Goal: Task Accomplishment & Management: Manage account settings

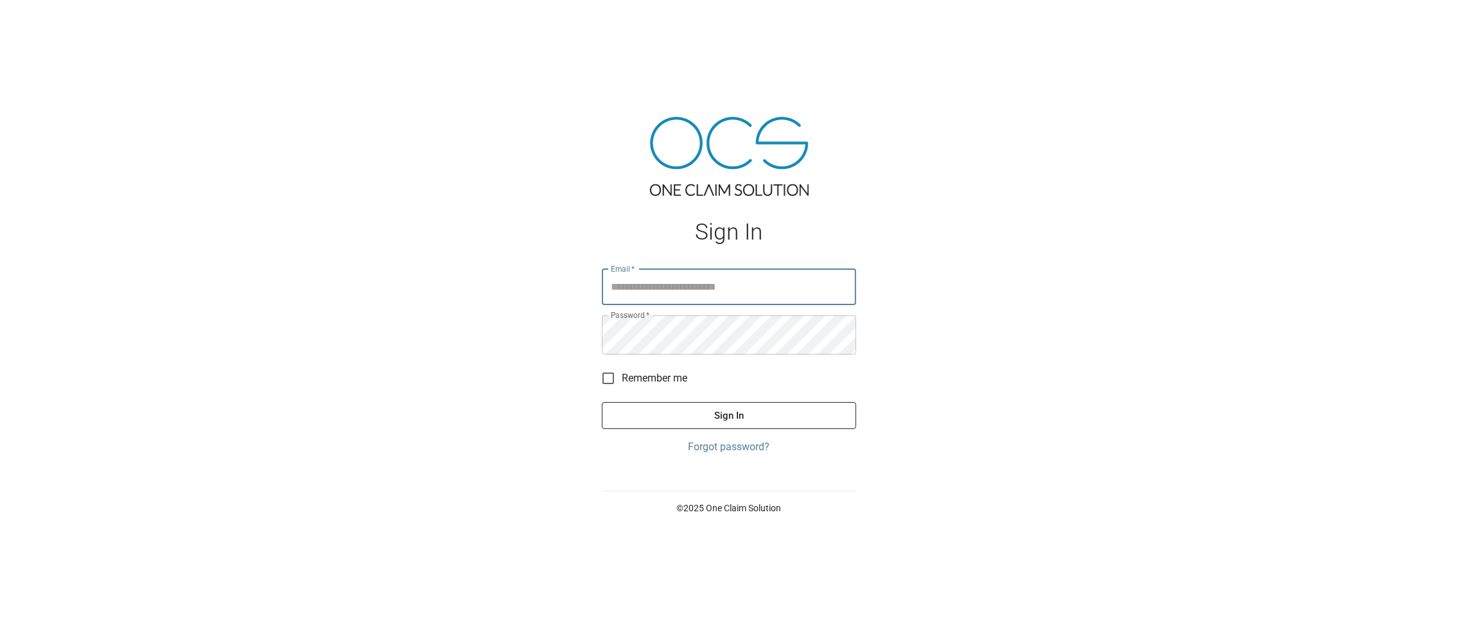
type input "**********"
click at [699, 418] on button "Sign In" at bounding box center [729, 415] width 254 height 27
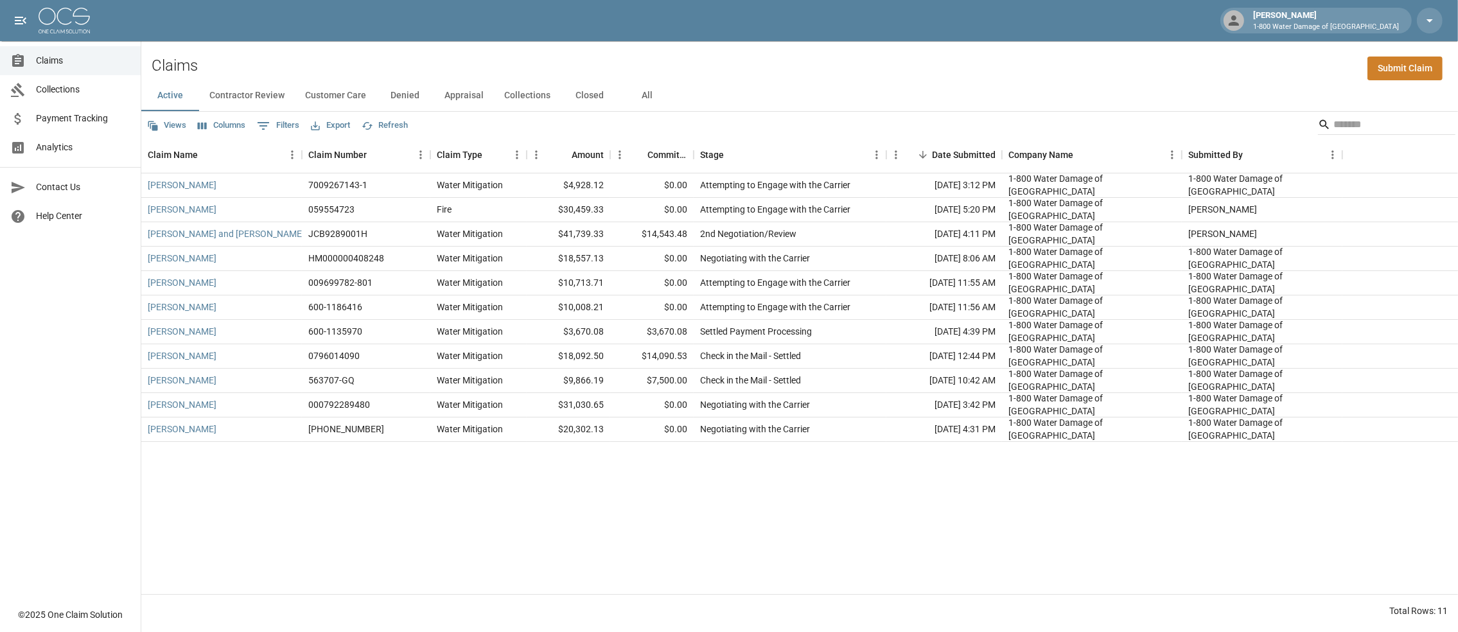
click at [619, 103] on button "Closed" at bounding box center [590, 95] width 58 height 31
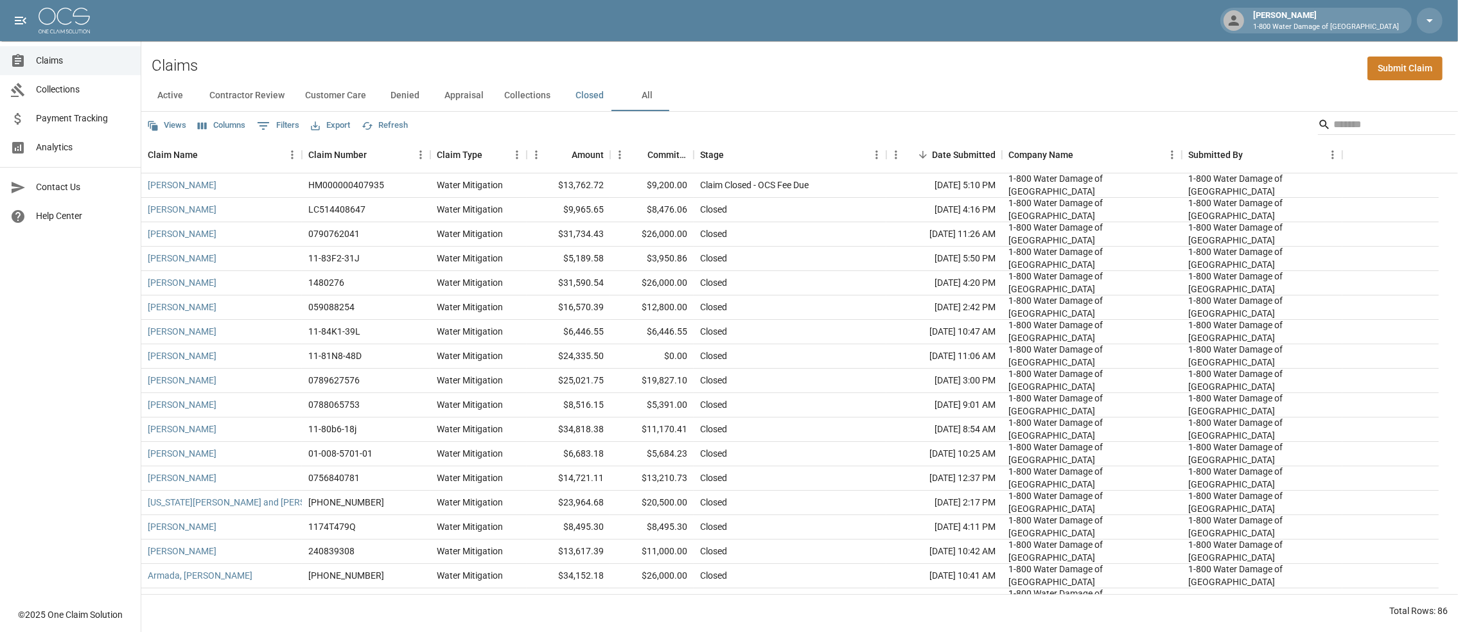
click at [676, 104] on button "All" at bounding box center [648, 95] width 58 height 31
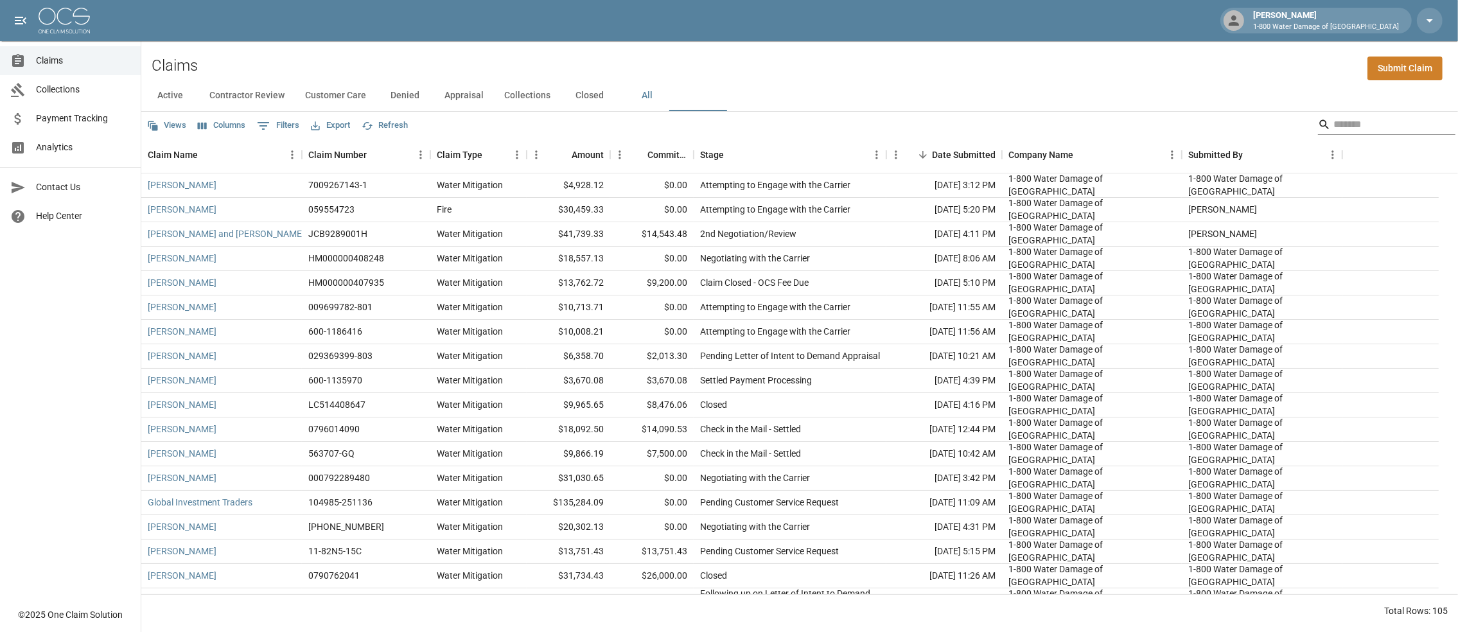
click at [1333, 126] on input "Search" at bounding box center [1384, 124] width 103 height 21
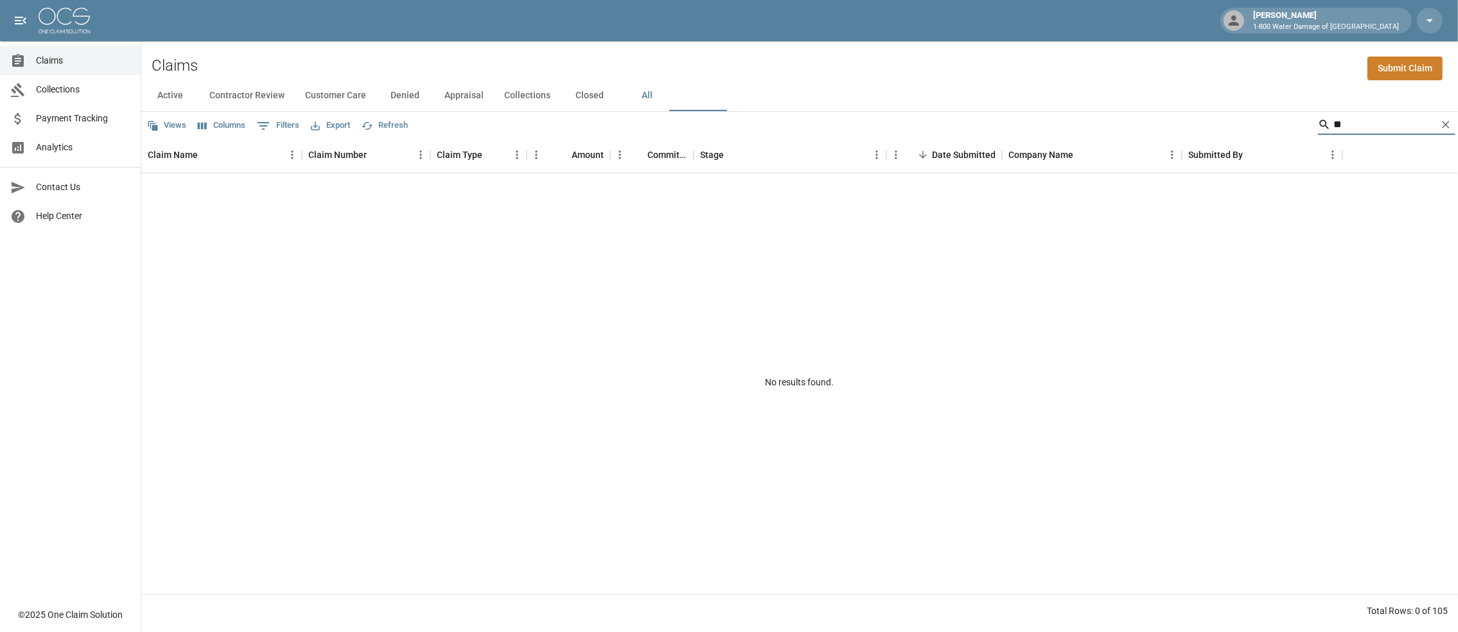
type input "*"
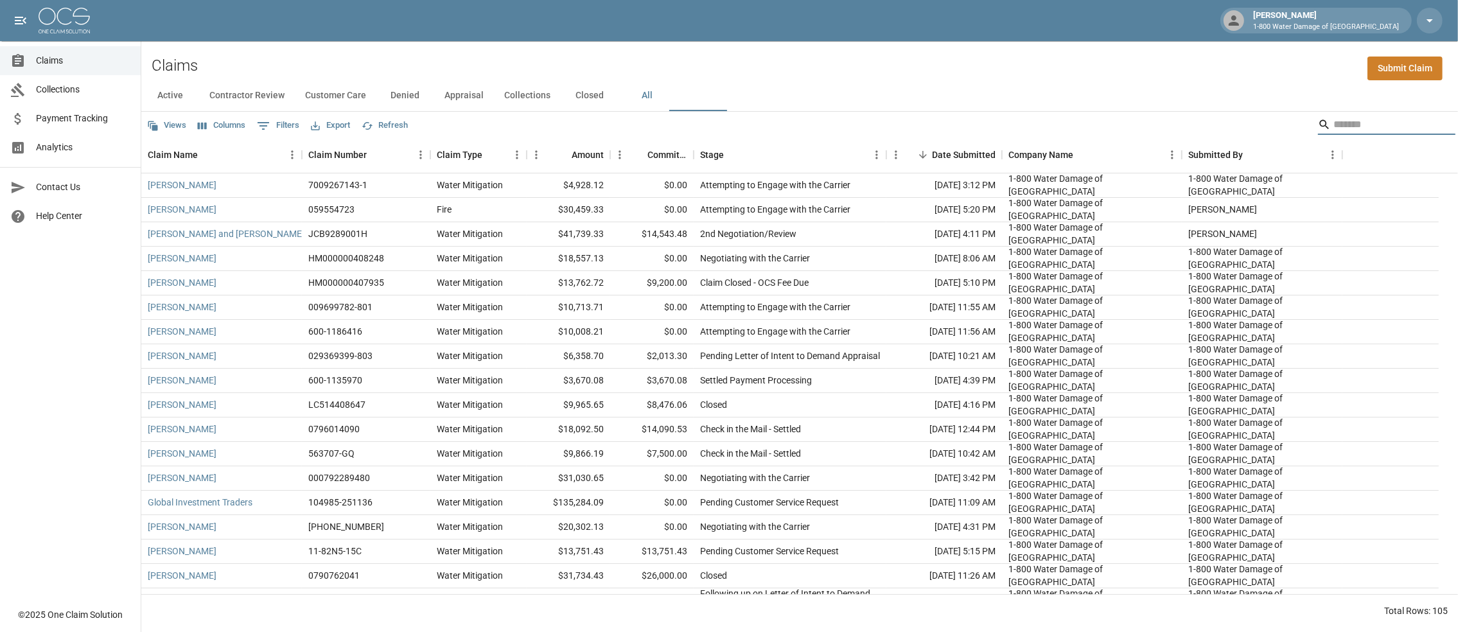
click at [159, 104] on button "Active" at bounding box center [170, 95] width 58 height 31
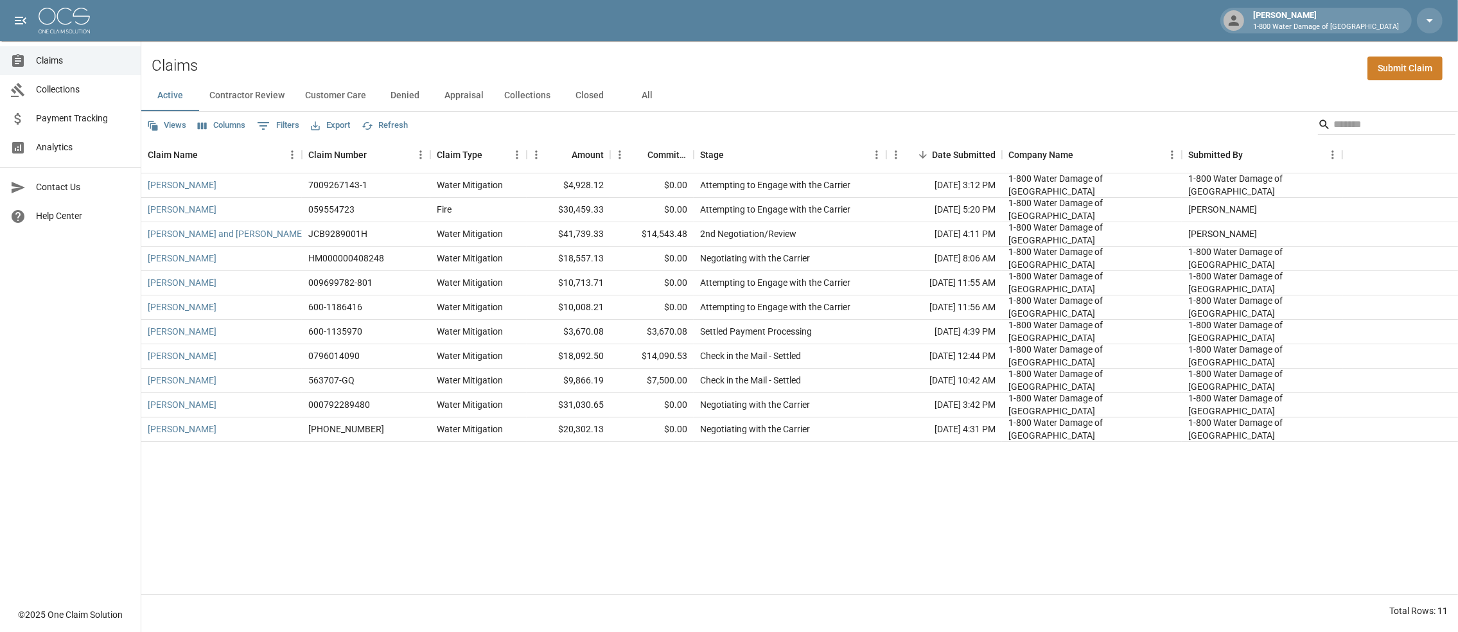
drag, startPoint x: 702, startPoint y: 105, endPoint x: 717, endPoint y: 101, distance: 15.9
click at [676, 105] on button "All" at bounding box center [648, 95] width 58 height 31
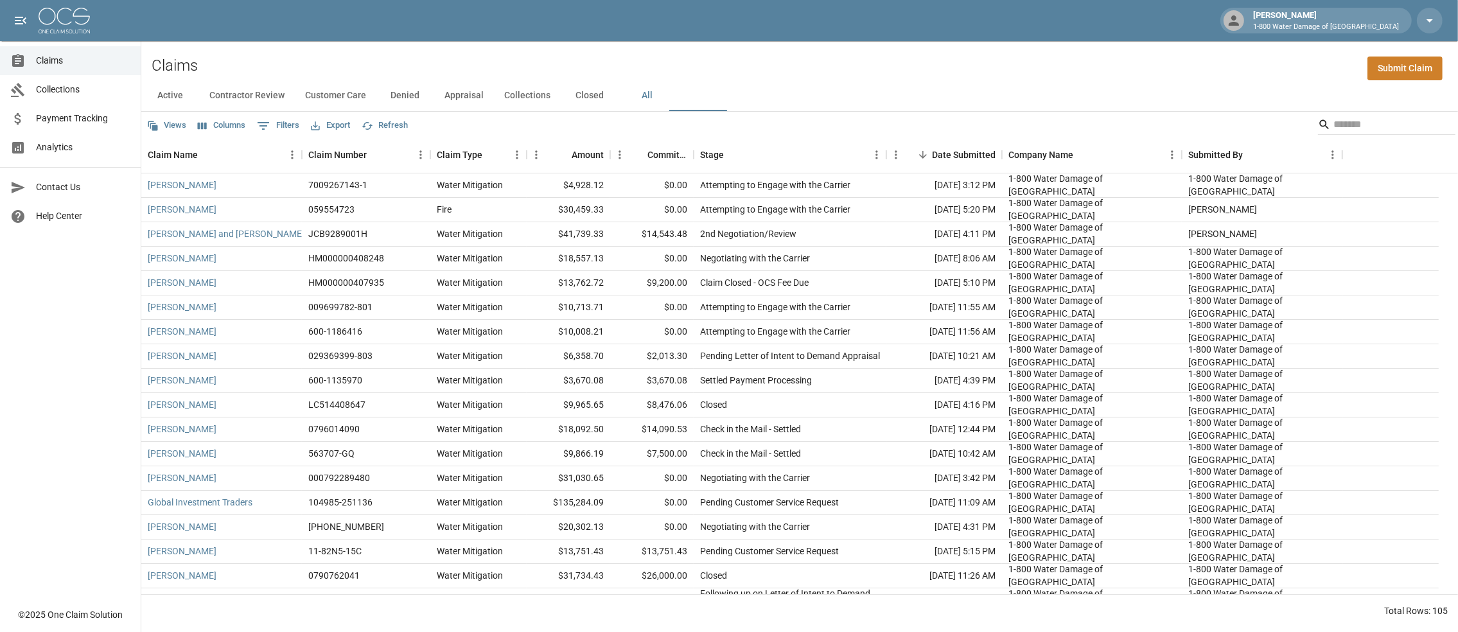
click at [619, 100] on button "Closed" at bounding box center [590, 95] width 58 height 31
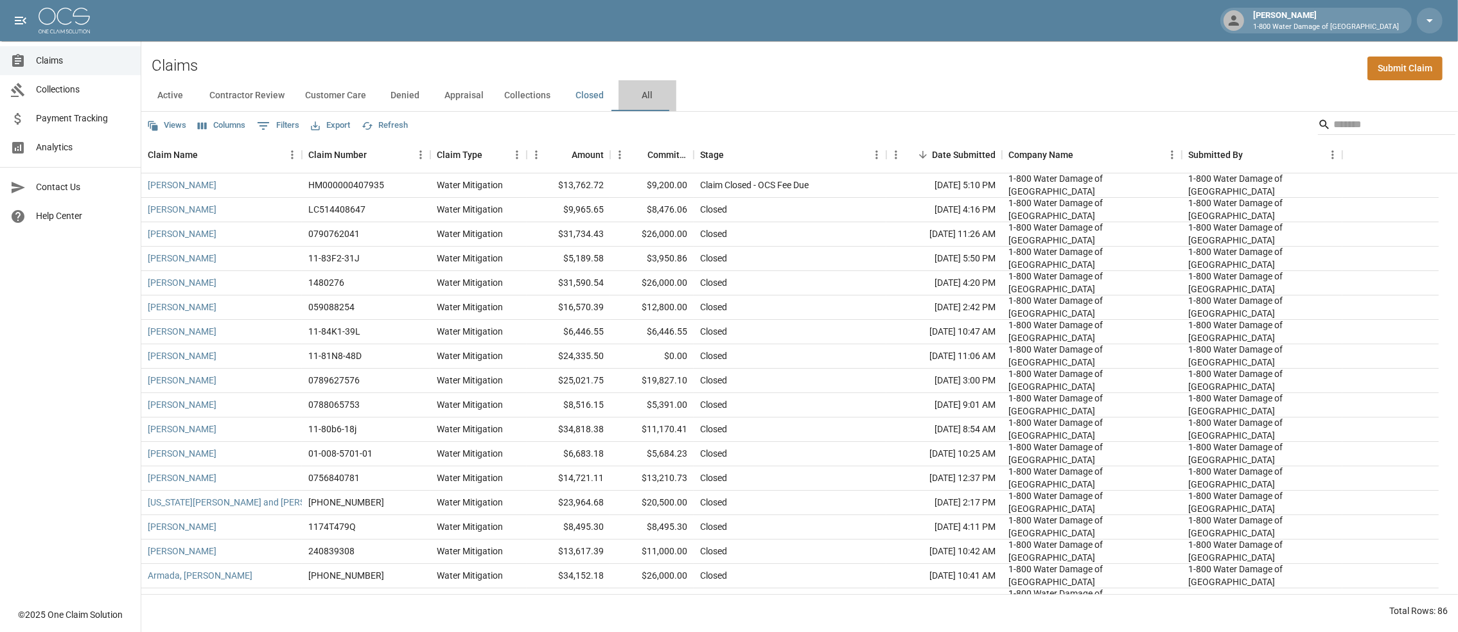
click at [676, 105] on button "All" at bounding box center [648, 95] width 58 height 31
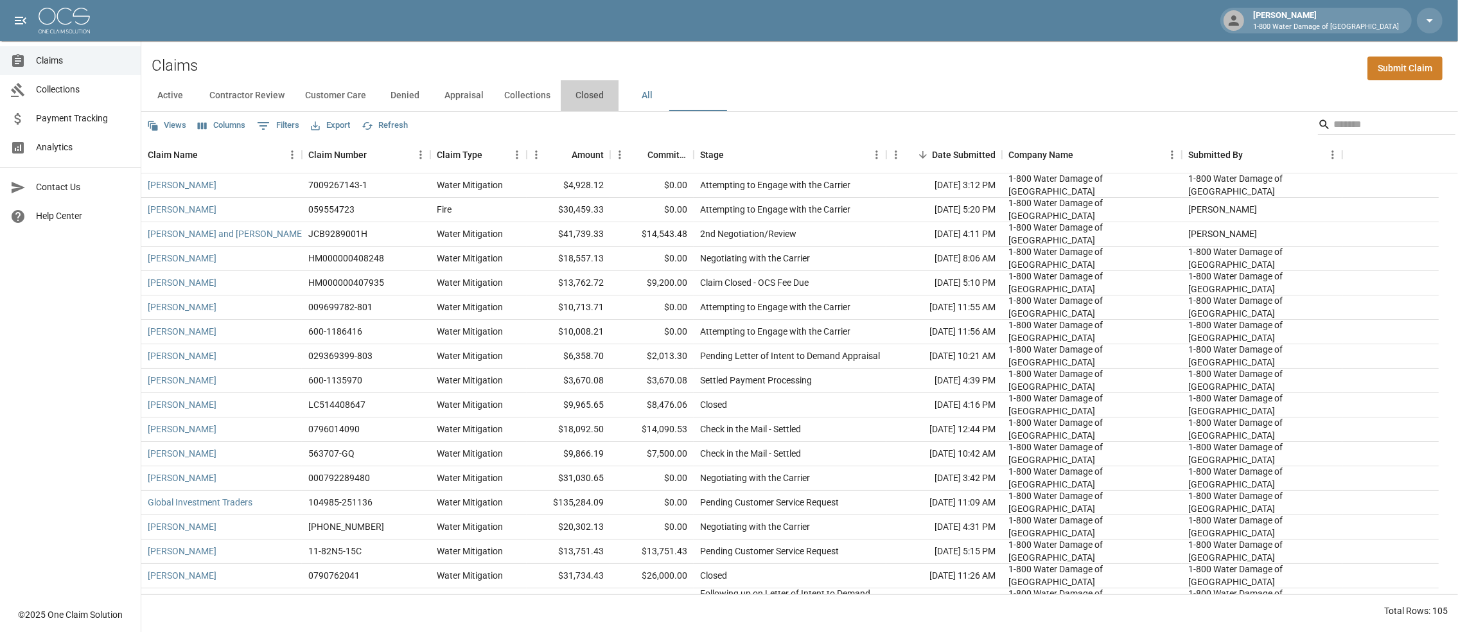
click at [619, 100] on button "Closed" at bounding box center [590, 95] width 58 height 31
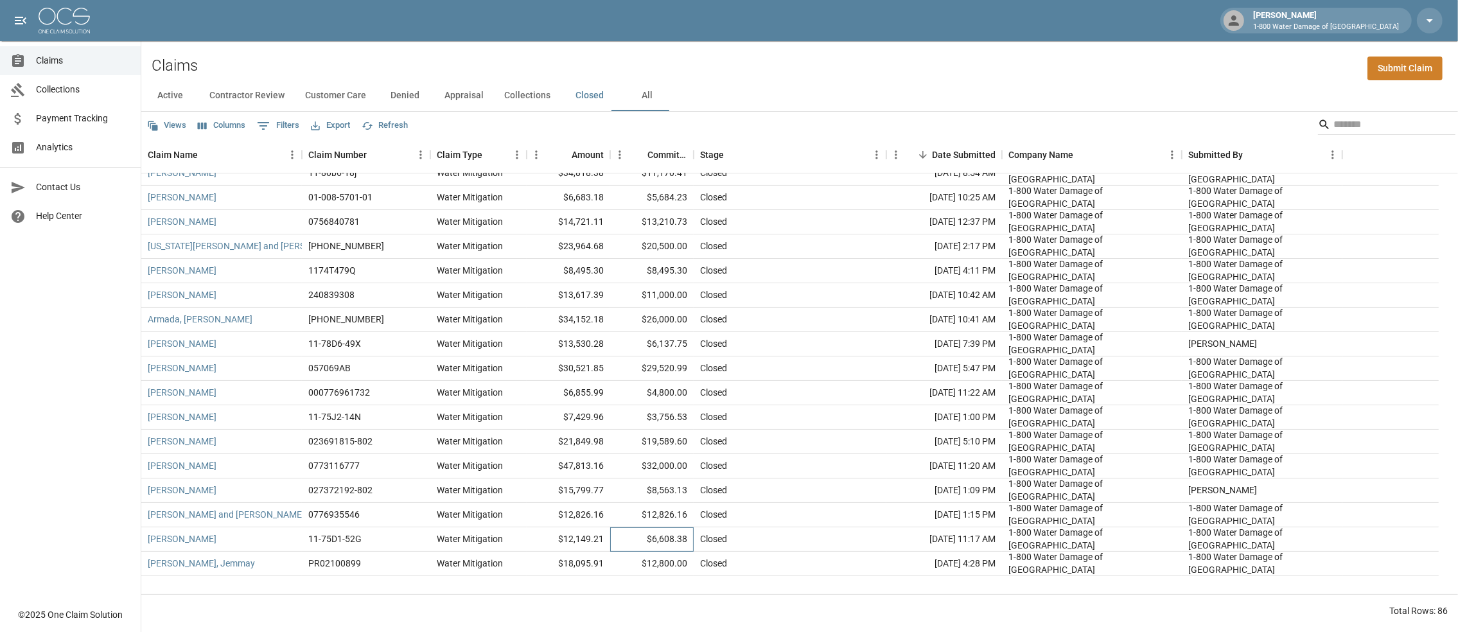
scroll to position [128, 0]
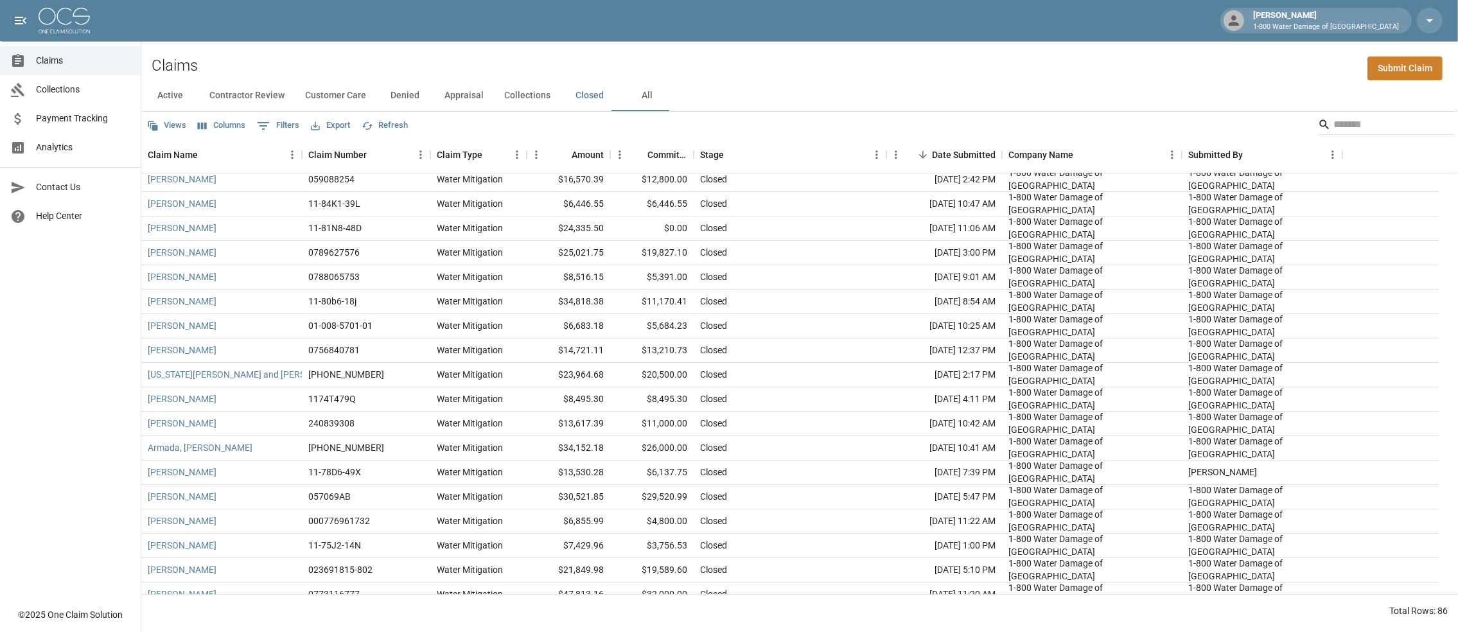
drag, startPoint x: 678, startPoint y: 552, endPoint x: 1183, endPoint y: 93, distance: 682.1
click at [1183, 93] on div "Active Contractor Review Customer Care Denied Appraisal Collections Closed All" at bounding box center [799, 95] width 1317 height 31
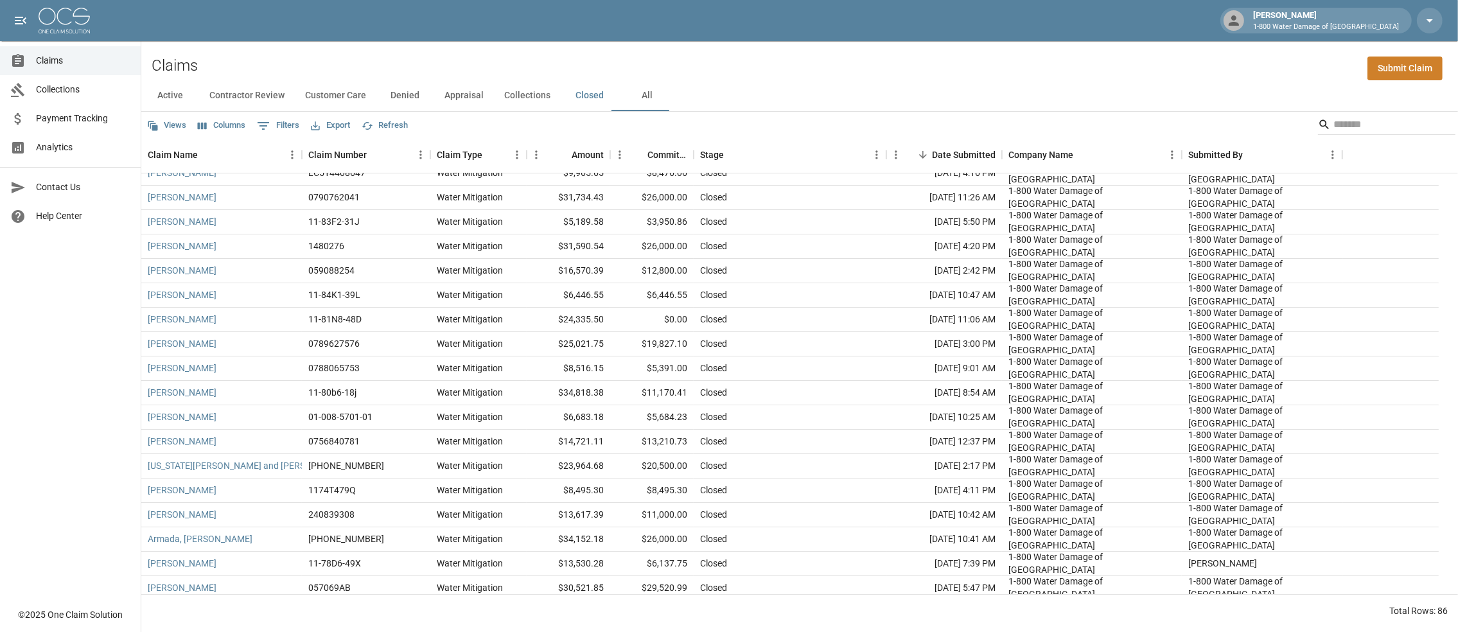
scroll to position [0, 0]
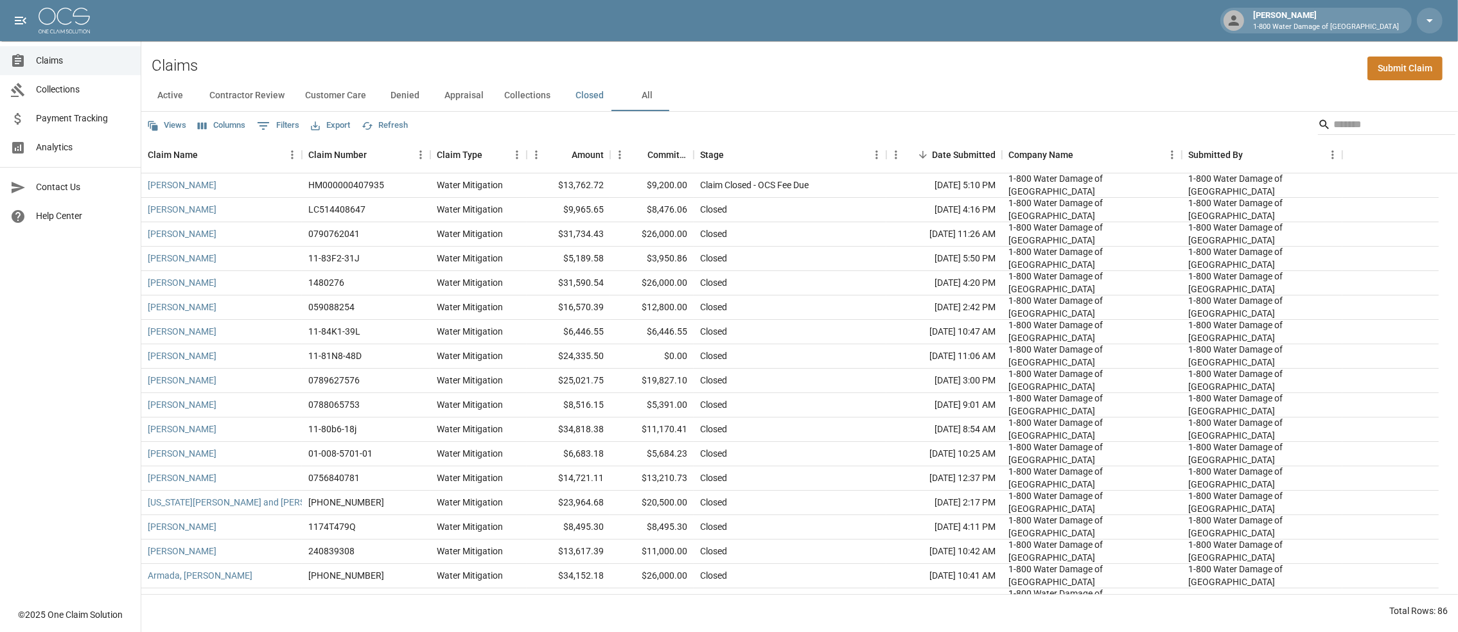
click at [164, 101] on button "Active" at bounding box center [170, 95] width 58 height 31
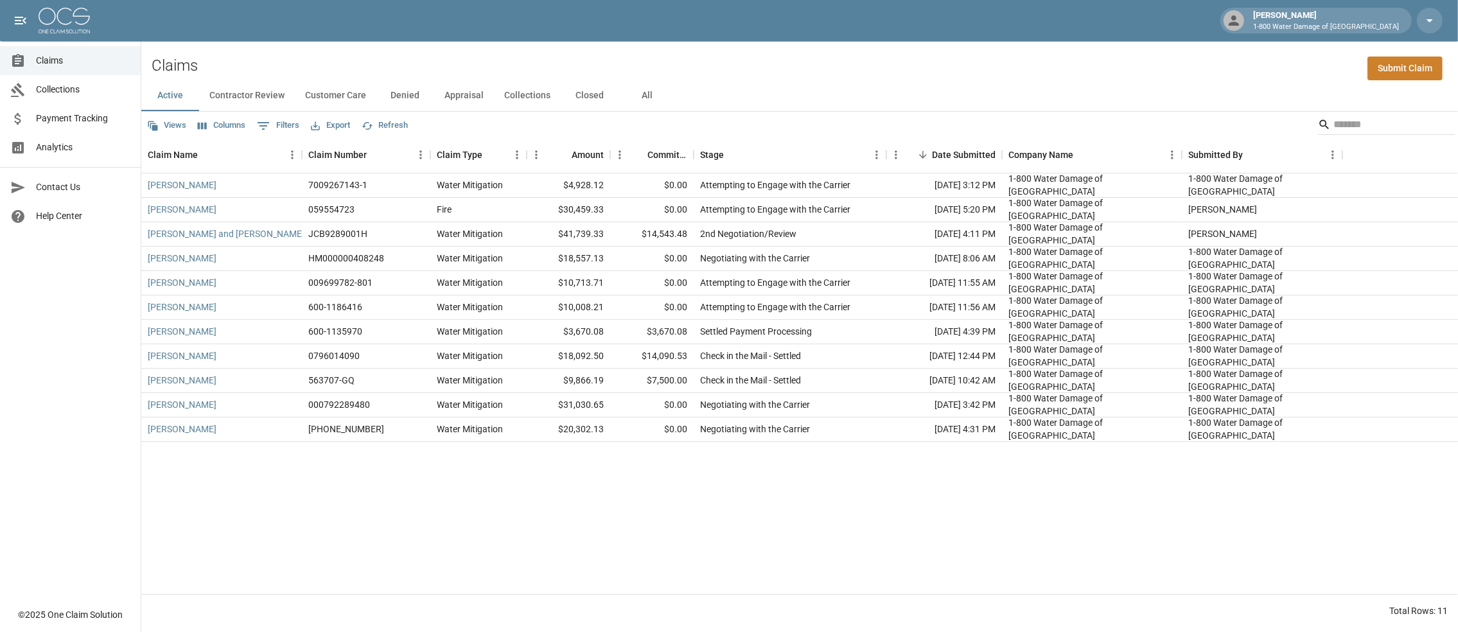
click at [676, 102] on button "All" at bounding box center [648, 95] width 58 height 31
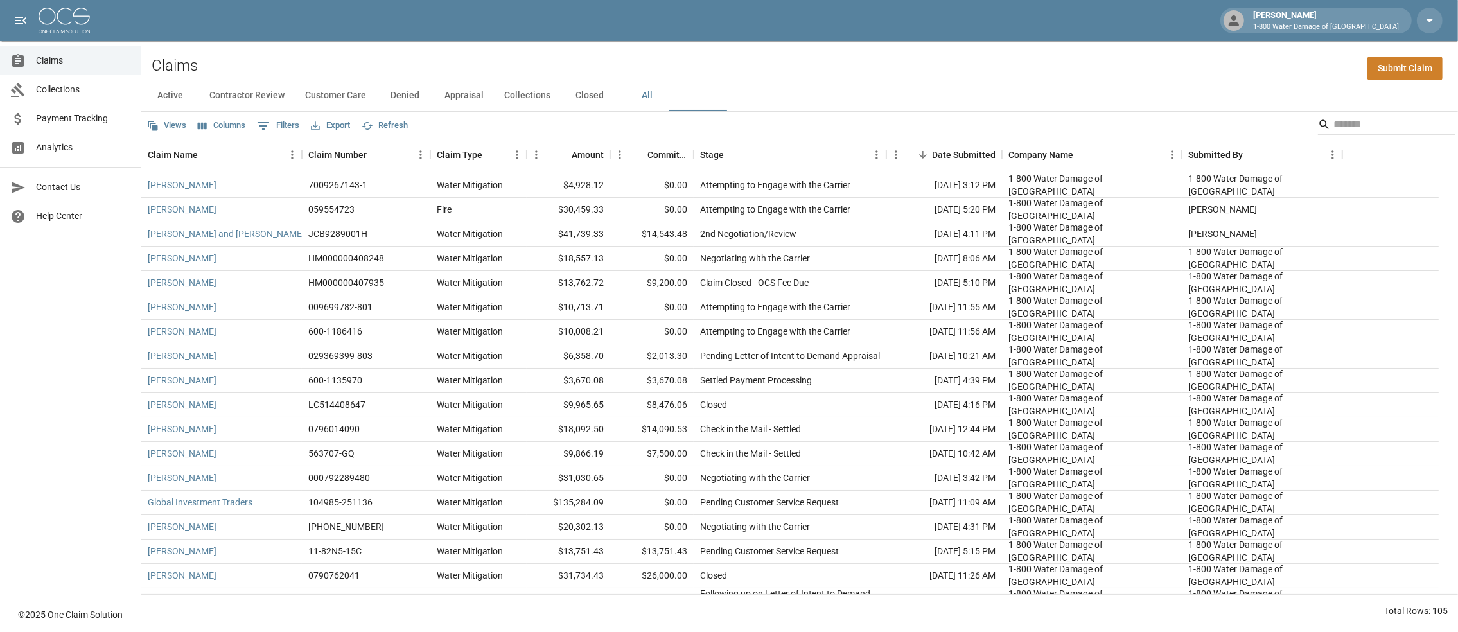
click at [762, 118] on div "Views Columns 0 Filters Export Refresh" at bounding box center [799, 125] width 1317 height 26
click at [354, 104] on button "Customer Care" at bounding box center [336, 95] width 82 height 31
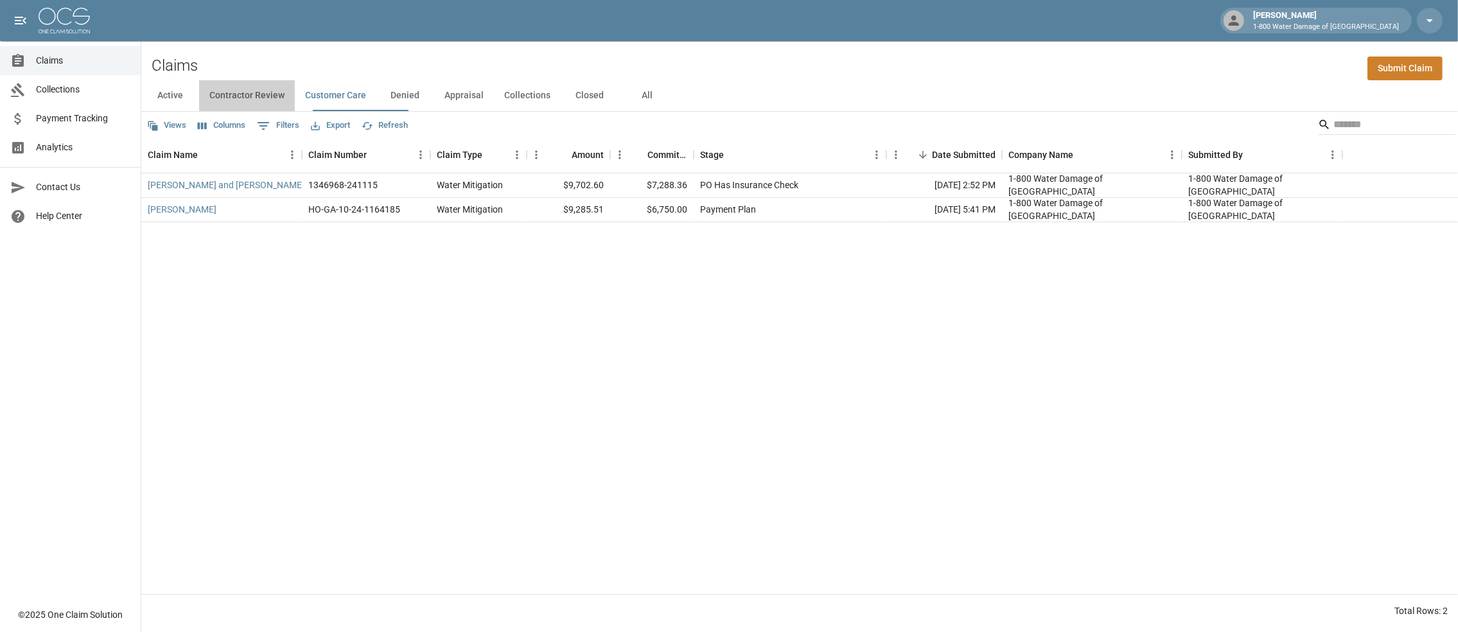
click at [258, 96] on button "Contractor Review" at bounding box center [247, 95] width 96 height 31
click at [365, 102] on button "Customer Care" at bounding box center [336, 95] width 82 height 31
click at [434, 103] on button "Denied" at bounding box center [405, 95] width 58 height 31
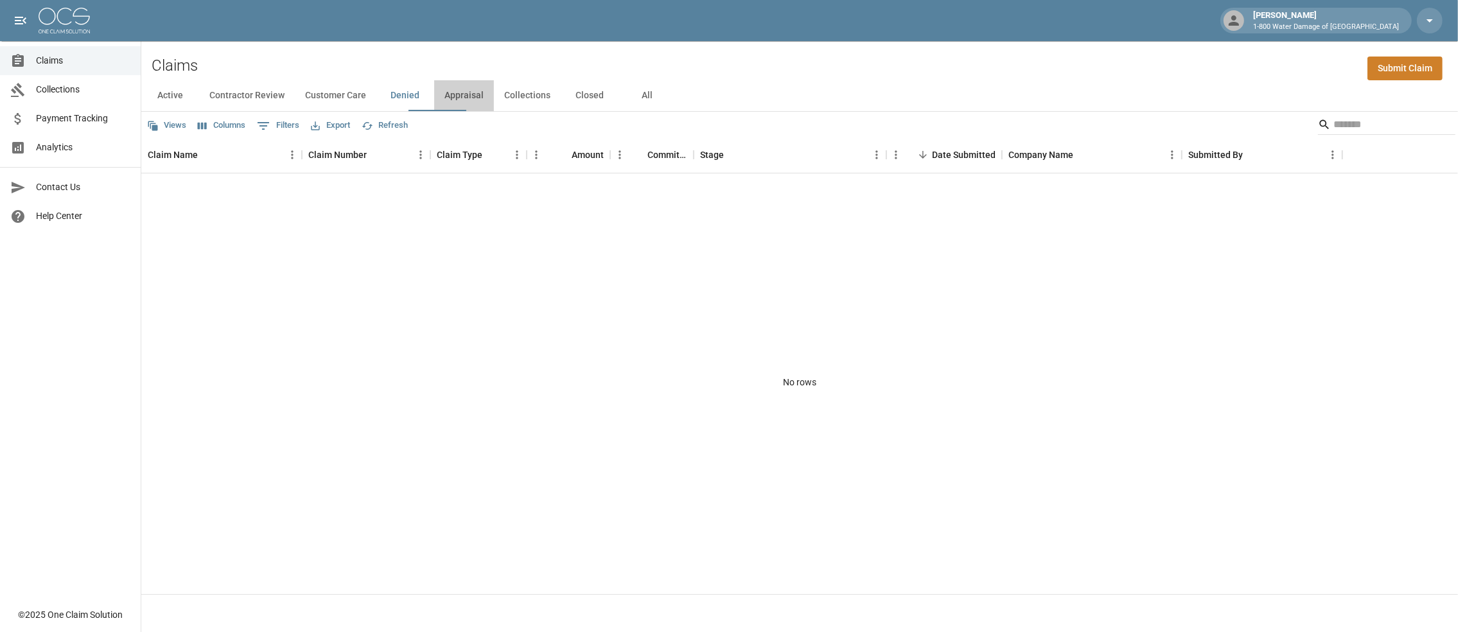
click at [490, 102] on button "Appraisal" at bounding box center [464, 95] width 60 height 31
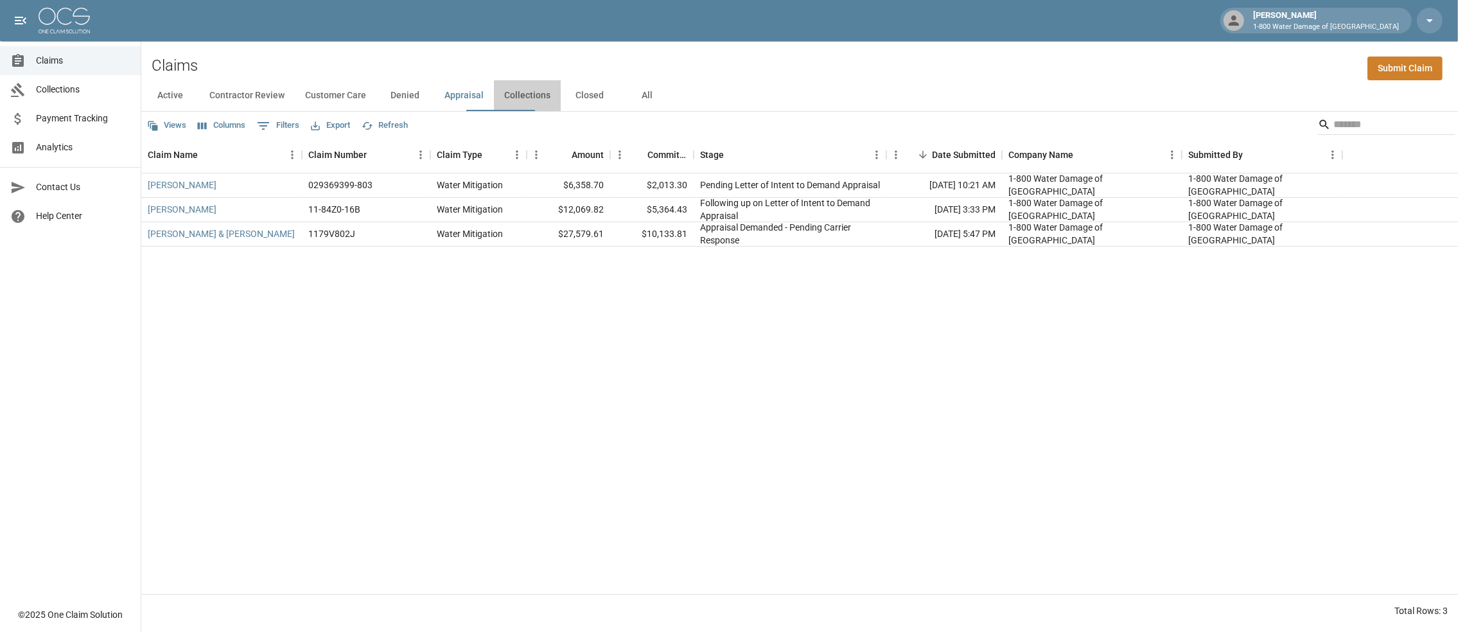
drag, startPoint x: 567, startPoint y: 97, endPoint x: 565, endPoint y: 104, distance: 7.3
click at [561, 104] on button "Collections" at bounding box center [527, 95] width 67 height 31
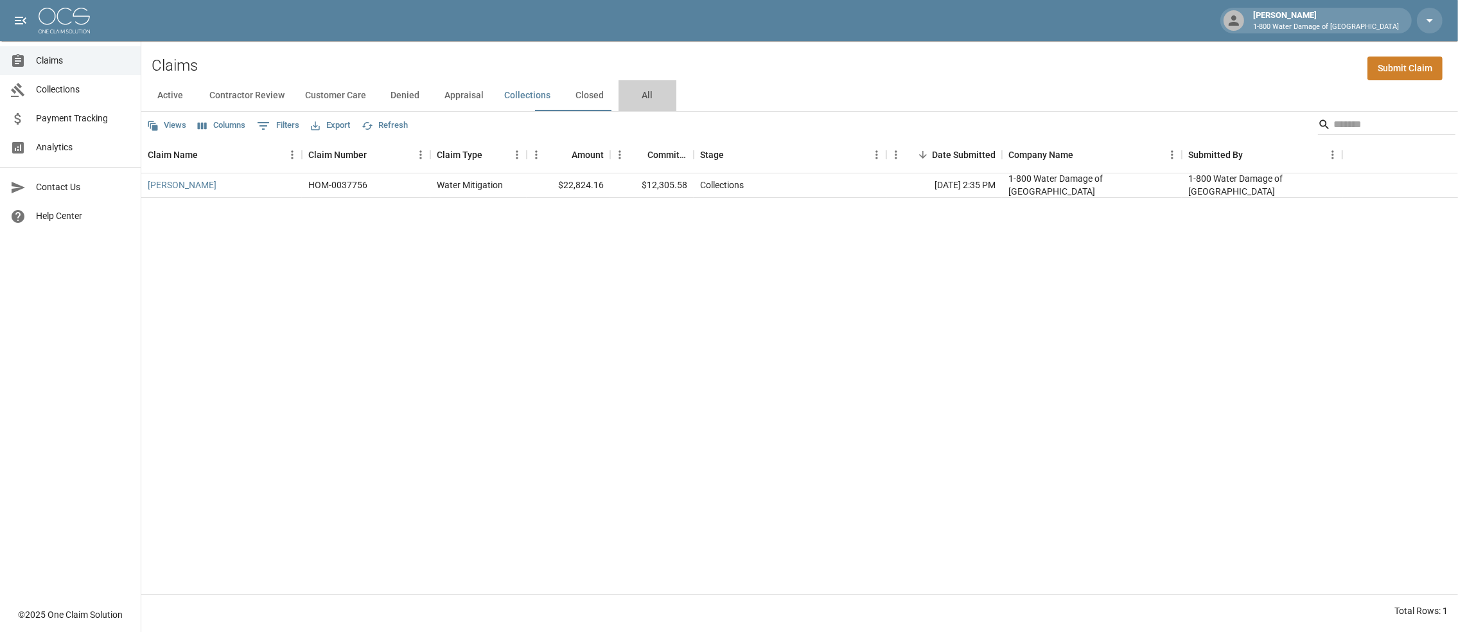
click at [676, 103] on button "All" at bounding box center [648, 95] width 58 height 31
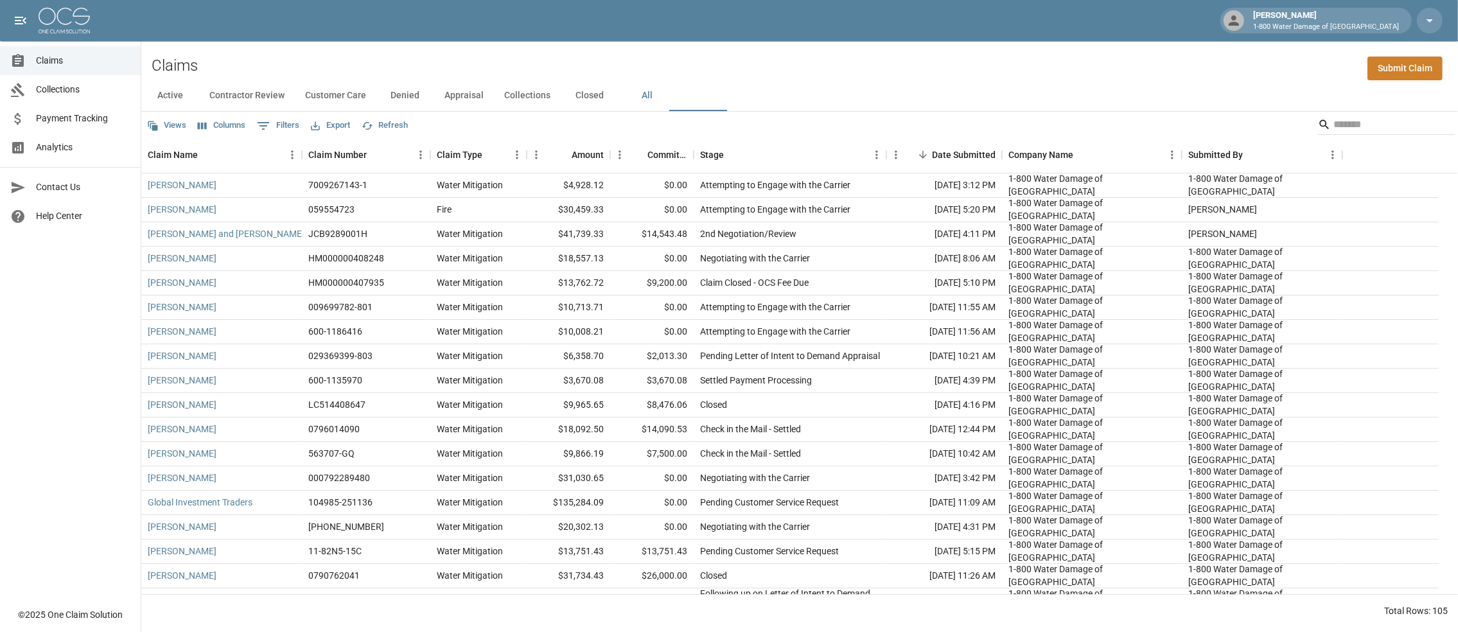
click at [808, 80] on div "Claims Submit Claim" at bounding box center [799, 60] width 1317 height 39
